Goal: Information Seeking & Learning: Learn about a topic

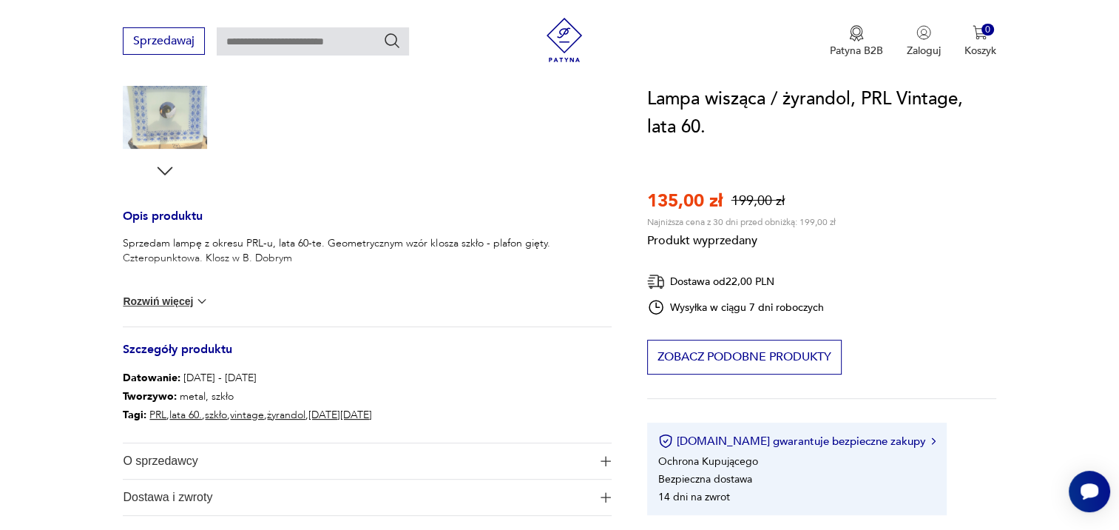
scroll to position [518, 0]
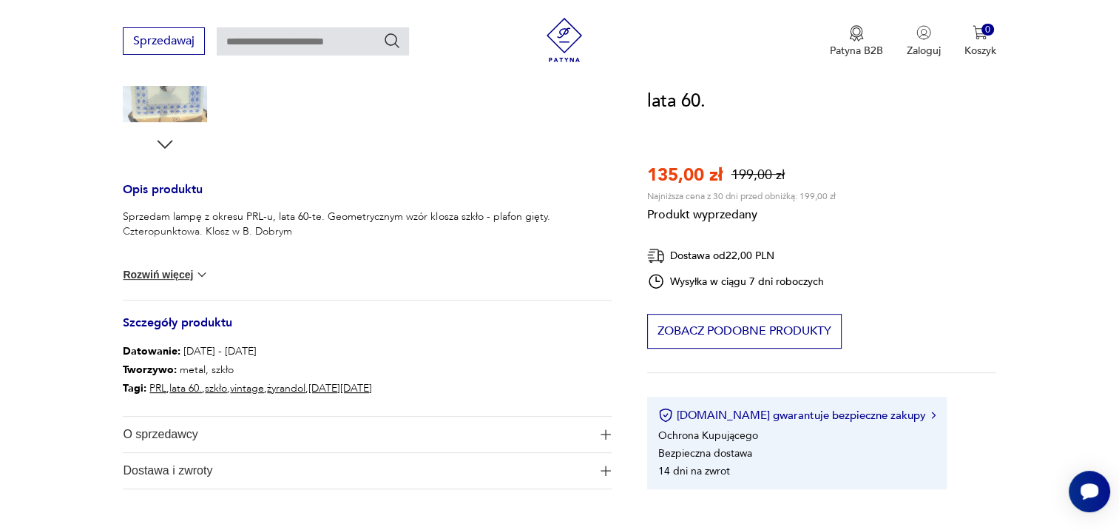
click at [158, 274] on button "Rozwiń więcej" at bounding box center [166, 274] width 86 height 15
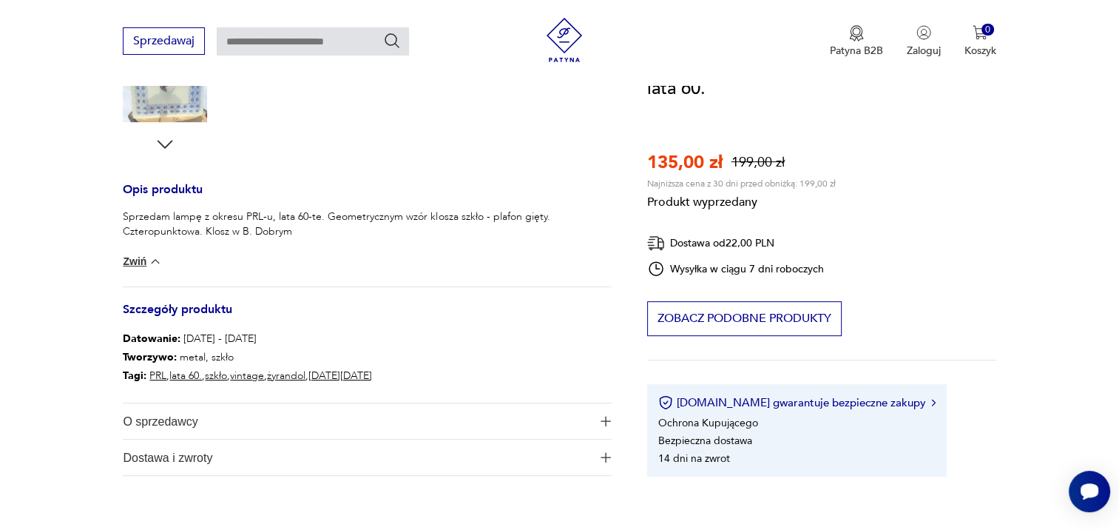
click at [149, 262] on img at bounding box center [155, 261] width 15 height 15
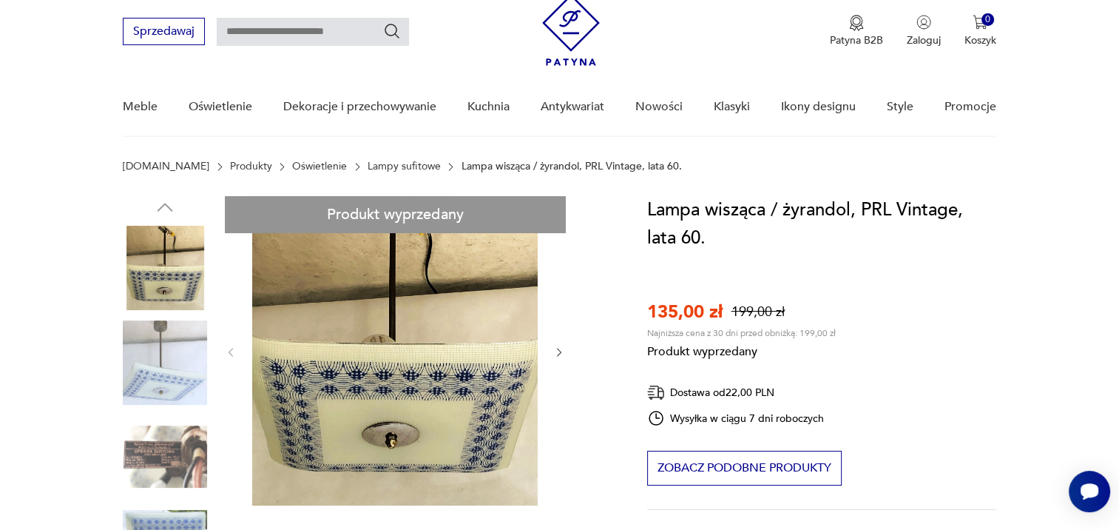
scroll to position [74, 0]
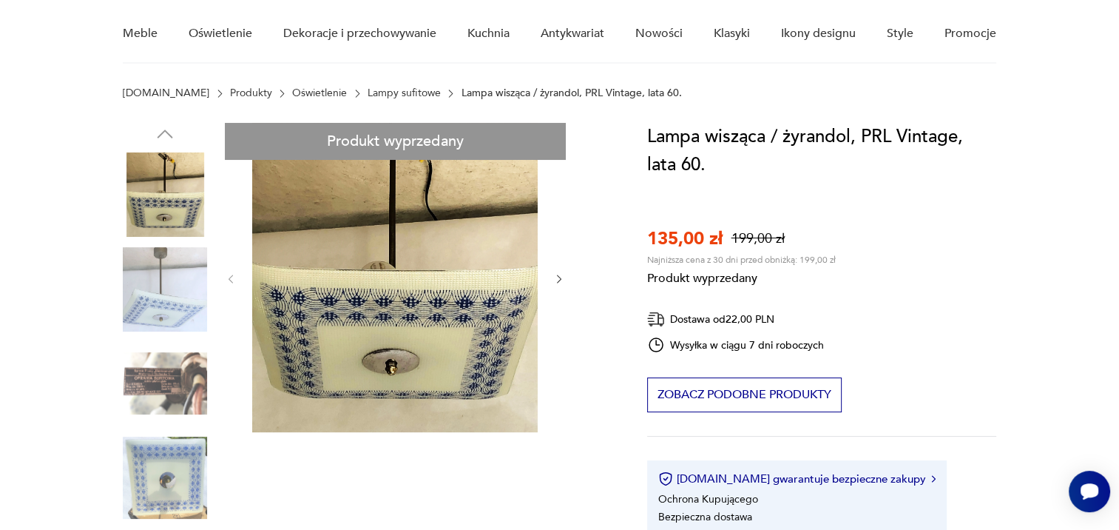
scroll to position [148, 0]
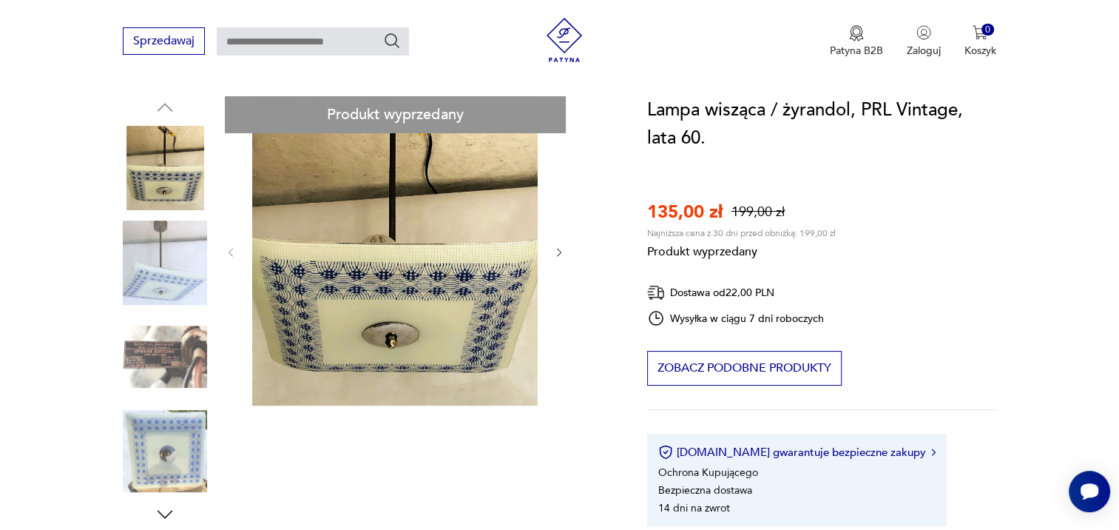
click at [147, 354] on div "Produkt wyprzedany Opis produktu Sprzedam lampę z okresu PRL-u, lata 60-te. Geo…" at bounding box center [367, 477] width 488 height 763
click at [166, 513] on div "Produkt wyprzedany Opis produktu Sprzedam lampę z okresu PRL-u, lata 60-te. Geo…" at bounding box center [367, 477] width 488 height 763
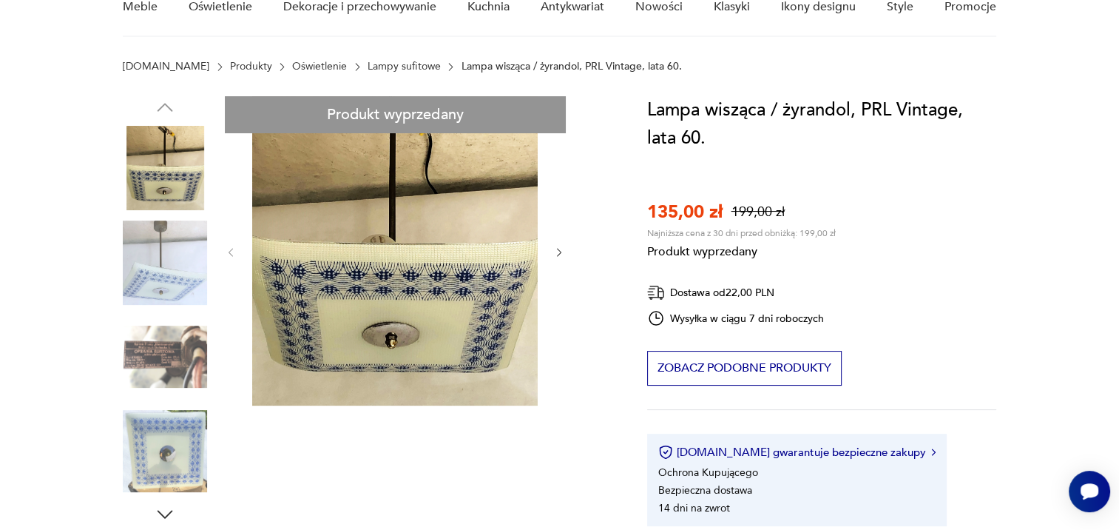
scroll to position [0, 0]
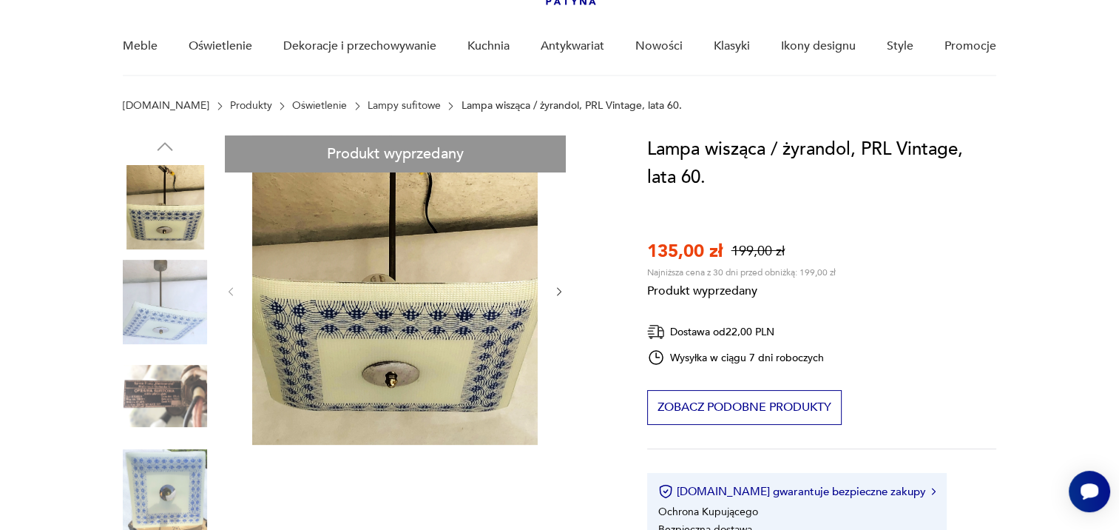
scroll to position [148, 0]
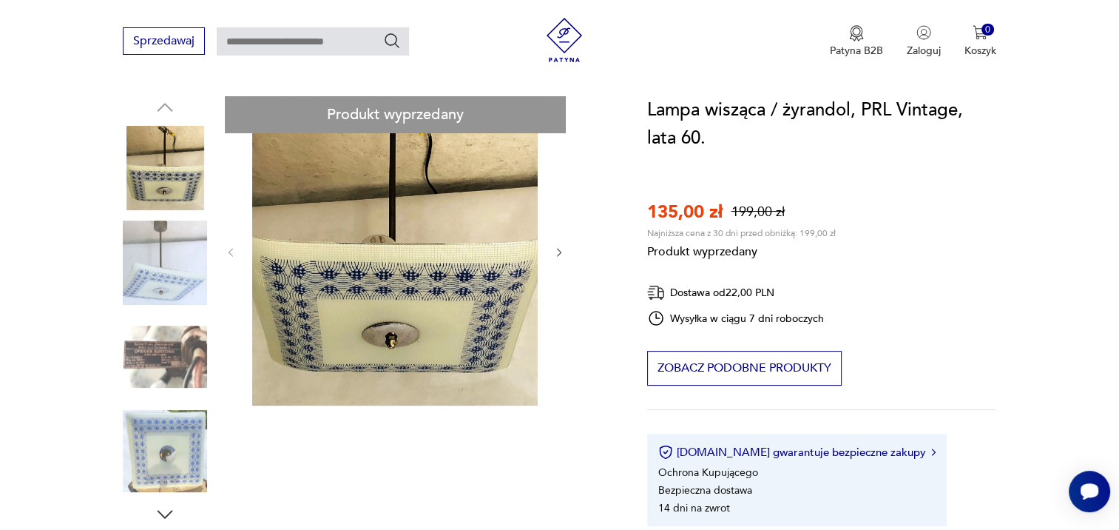
click at [160, 323] on div "Produkt wyprzedany Opis produktu Sprzedam lampę z okresu PRL-u, lata 60-te. Geo…" at bounding box center [367, 477] width 488 height 763
click at [156, 352] on div "Produkt wyprzedany Opis produktu Sprzedam lampę z okresu PRL-u, lata 60-te. Geo…" at bounding box center [367, 477] width 488 height 763
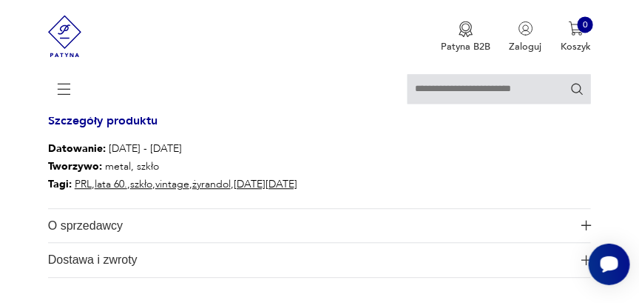
scroll to position [718, 0]
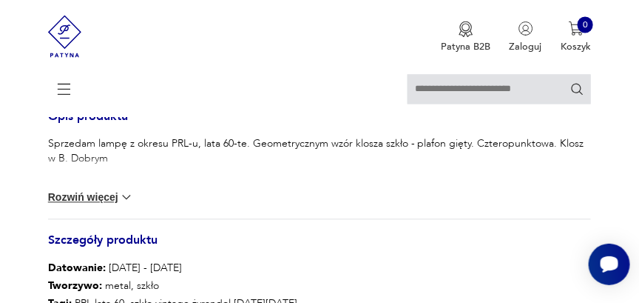
click at [112, 201] on button "Rozwiń więcej" at bounding box center [91, 196] width 86 height 15
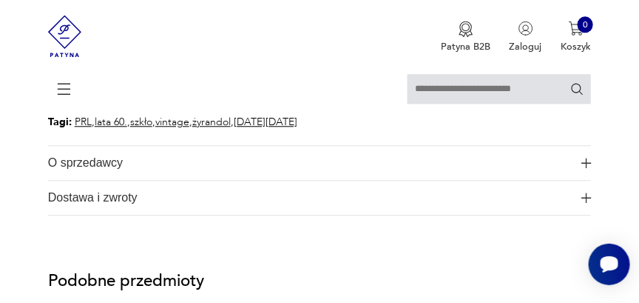
scroll to position [888, 0]
click at [202, 161] on span "O sprzedawcy" at bounding box center [311, 163] width 527 height 34
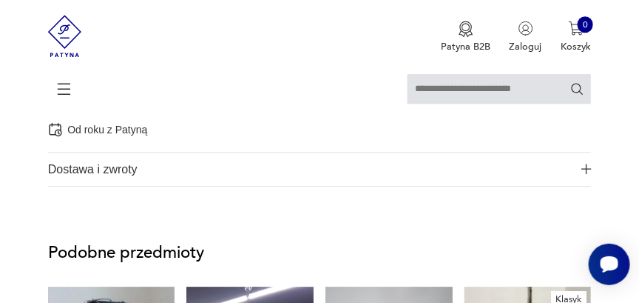
scroll to position [1014, 0]
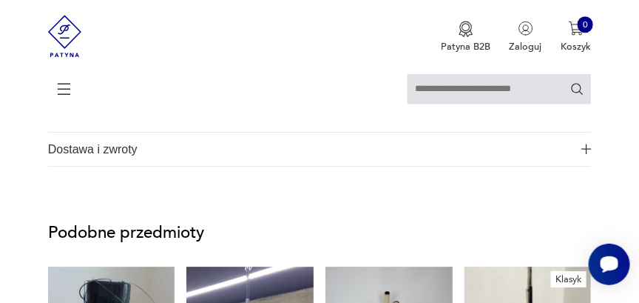
click at [193, 153] on span "Dostawa i zwroty" at bounding box center [311, 149] width 527 height 34
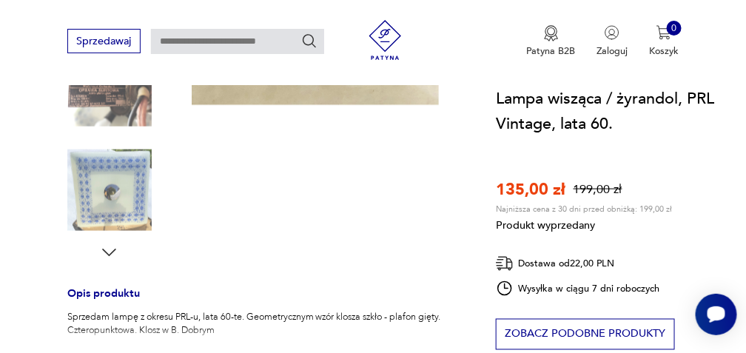
scroll to position [394, 0]
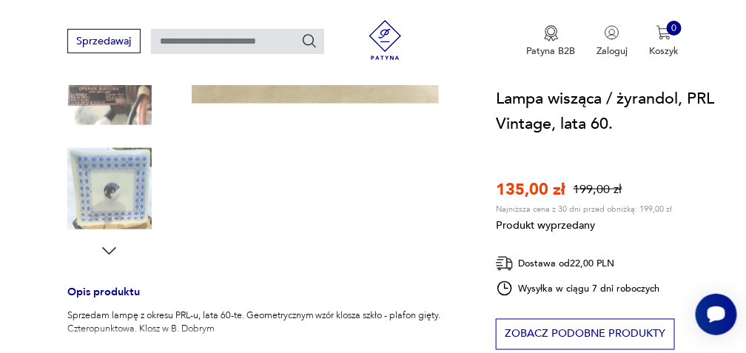
click at [109, 199] on div "Produkt wyprzedany Opis produktu Sprzedam lampę z okresu PRL-u, lata 60-te. Geo…" at bounding box center [265, 199] width 397 height 726
click at [109, 251] on div "Produkt wyprzedany Opis produktu Sprzedam lampę z okresu PRL-u, lata 60-te. Geo…" at bounding box center [265, 199] width 397 height 726
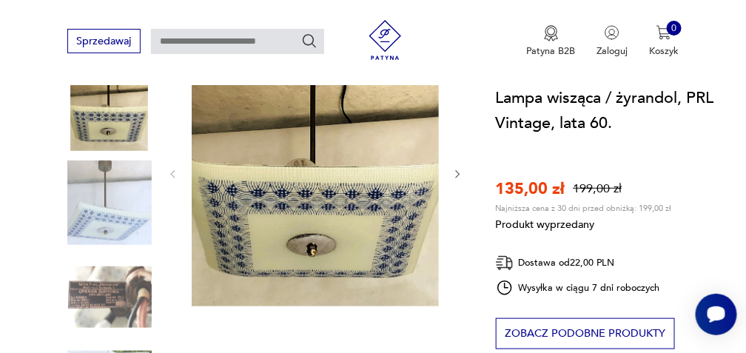
scroll to position [148, 0]
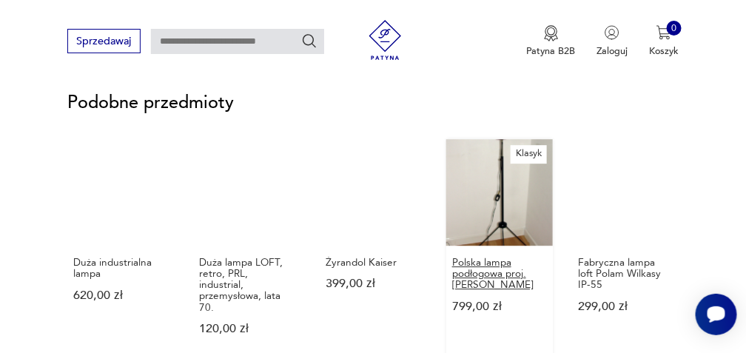
scroll to position [1085, 0]
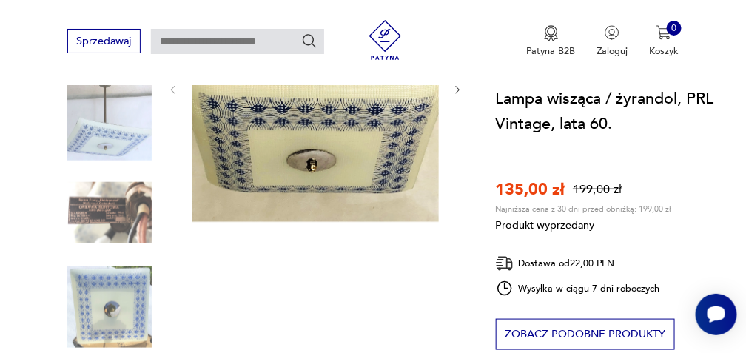
scroll to position [296, 0]
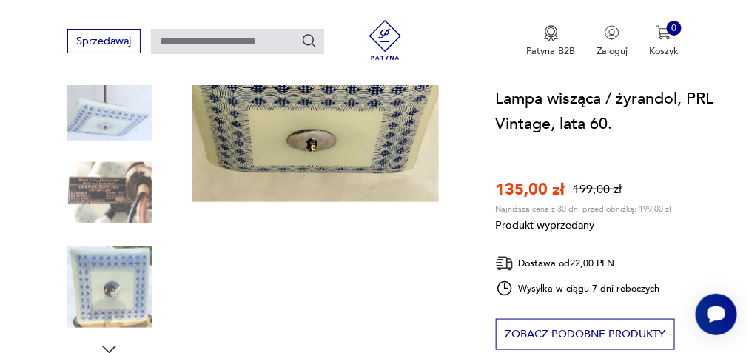
click at [104, 212] on div "Produkt wyprzedany Opis produktu Sprzedam lampę z okresu PRL-u, lata 60-te. Geo…" at bounding box center [265, 298] width 397 height 726
click at [109, 279] on div "Produkt wyprzedany Opis produktu Sprzedam lampę z okresu PRL-u, lata 60-te. Geo…" at bounding box center [265, 298] width 397 height 726
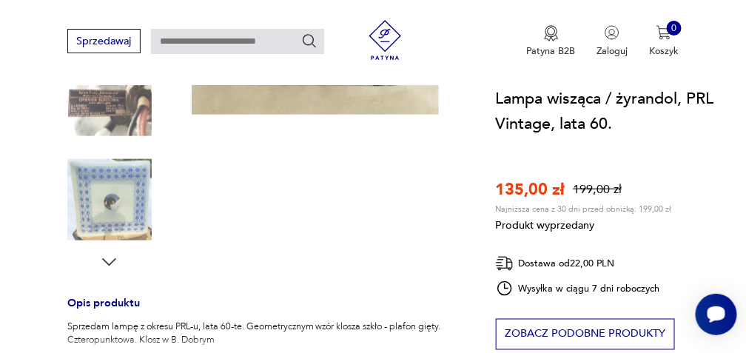
scroll to position [493, 0]
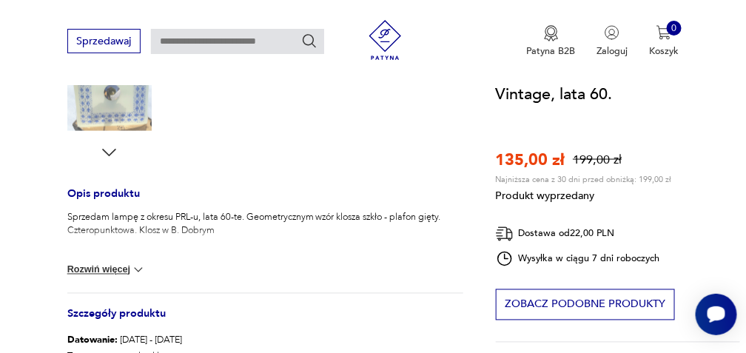
click at [108, 152] on div "Produkt wyprzedany Opis produktu Sprzedam lampę z okresu PRL-u, lata 60-te. Geo…" at bounding box center [265, 101] width 397 height 726
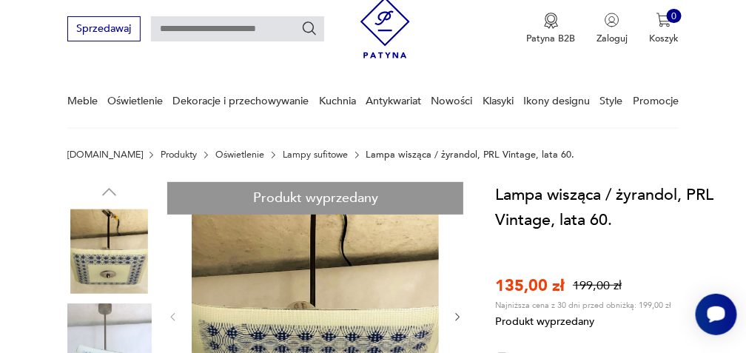
scroll to position [197, 0]
